Goal: Transaction & Acquisition: Purchase product/service

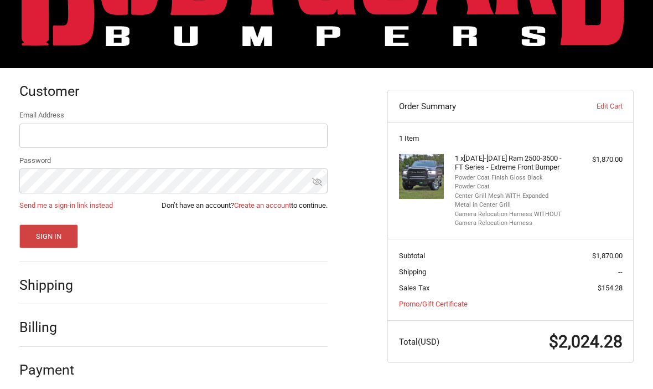
scroll to position [106, 0]
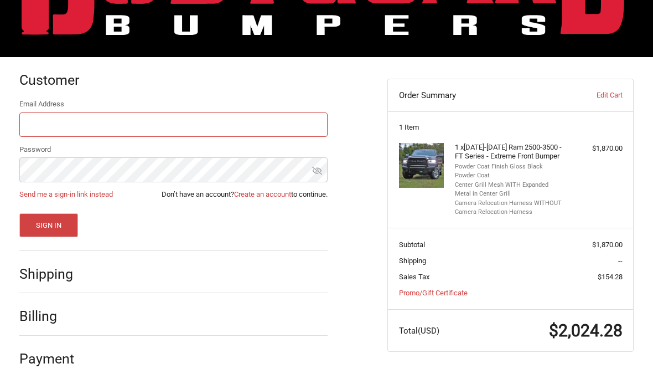
click at [37, 124] on input "Email Address" at bounding box center [173, 125] width 309 height 25
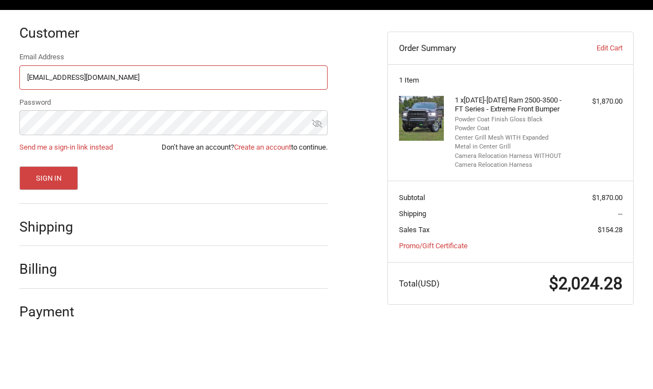
type input "[EMAIL_ADDRESS][DOMAIN_NAME]"
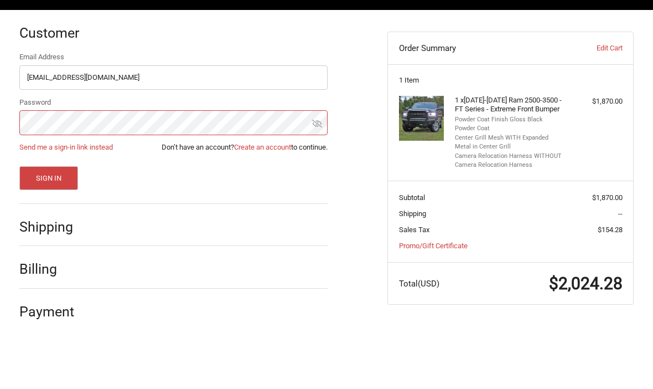
click at [48, 214] on button "Sign In" at bounding box center [48, 226] width 59 height 24
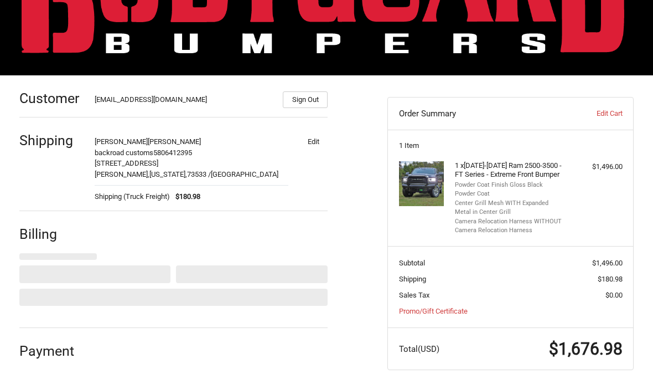
select select "US"
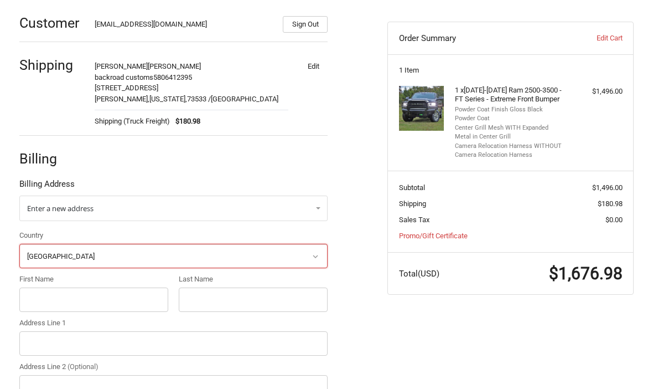
scroll to position [164, 0]
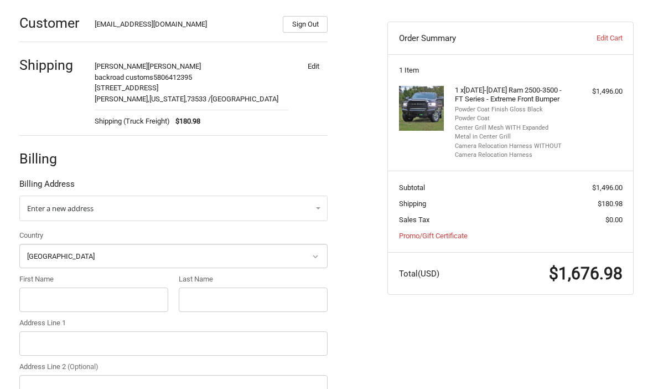
click at [42, 214] on link "Enter a new address" at bounding box center [173, 207] width 309 height 25
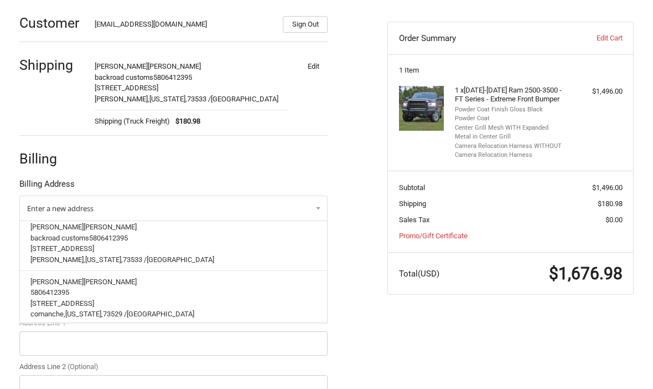
scroll to position [81, 0]
click at [47, 298] on p "[STREET_ADDRESS]" at bounding box center [173, 303] width 286 height 11
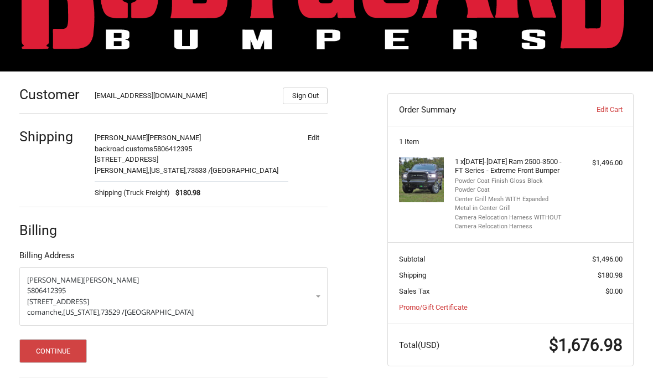
scroll to position [95, 0]
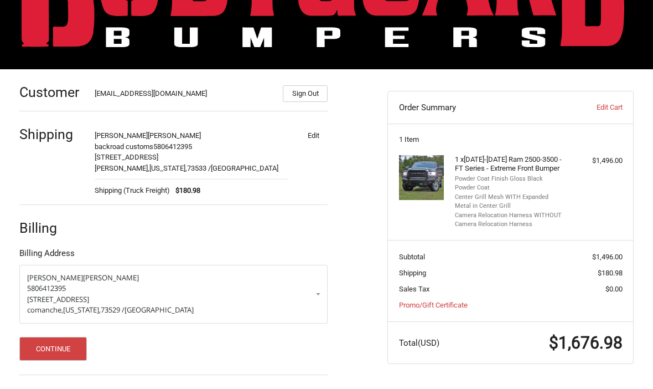
click at [60, 343] on button "Continue" at bounding box center [53, 348] width 68 height 24
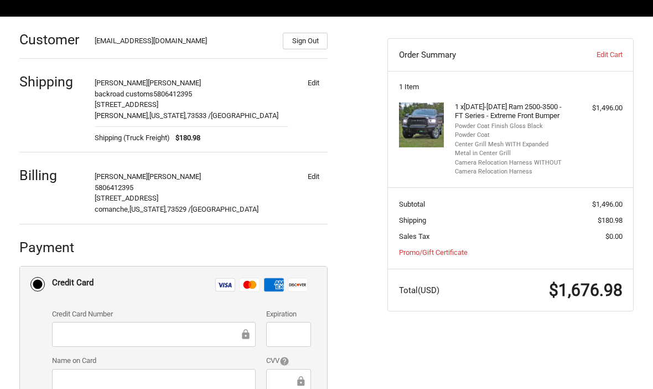
scroll to position [188, 0]
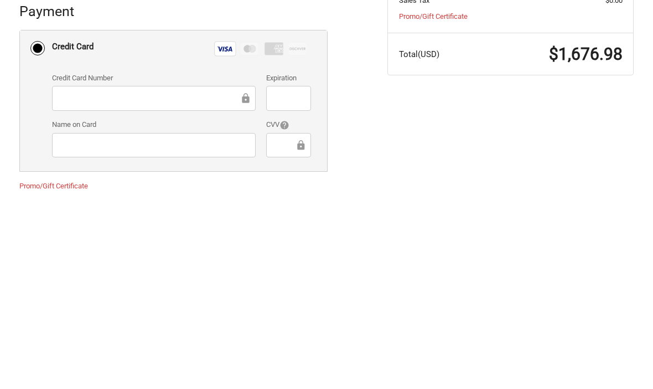
click at [273, 328] on div at bounding box center [288, 340] width 45 height 25
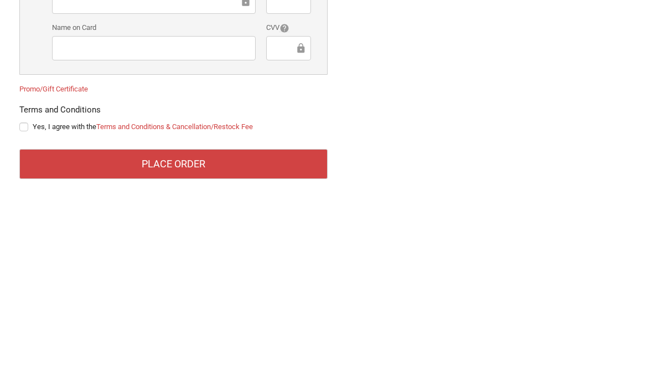
scroll to position [292, 0]
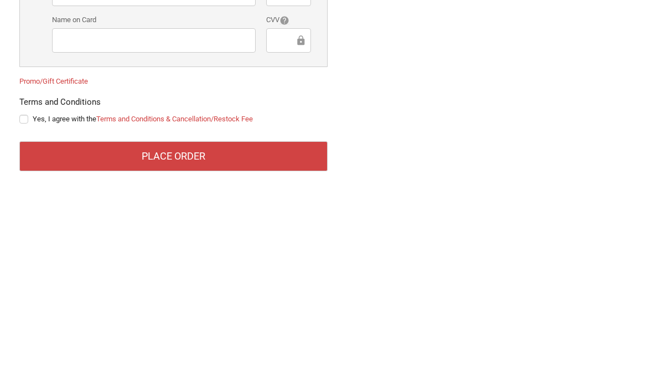
click at [24, 310] on label "Yes, I agree with the Terms and Conditions & Cancellation/Restock Fee" at bounding box center [173, 314] width 309 height 9
click at [20, 309] on input "Yes, I agree with the Terms and Conditions & Cancellation/Restock Fee" at bounding box center [19, 309] width 1 height 1
checkbox input "true"
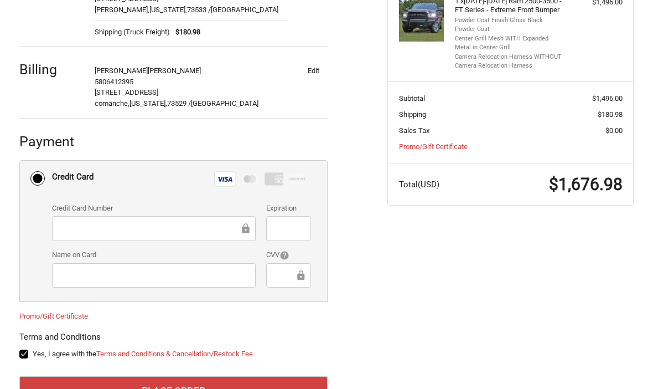
scroll to position [254, 0]
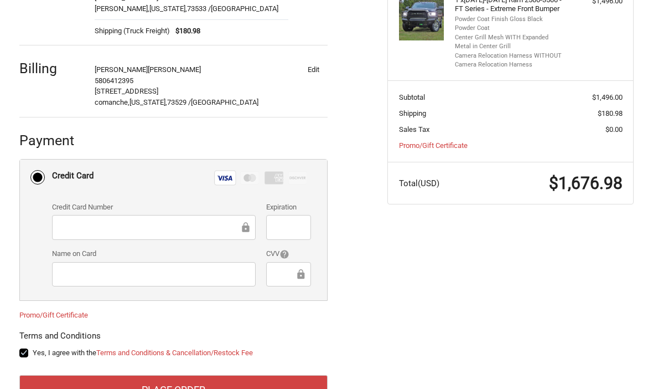
click at [240, 379] on button "Place Order" at bounding box center [173, 390] width 309 height 30
